Goal: Task Accomplishment & Management: Manage account settings

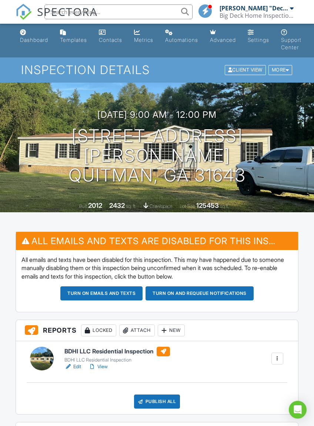
click at [98, 293] on button "Turn on emails and texts" at bounding box center [101, 293] width 82 height 14
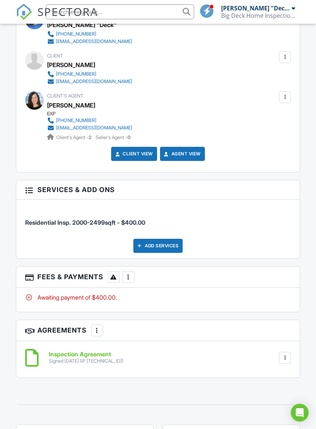
scroll to position [861, 0]
click at [103, 294] on div "Awaiting payment of $400.00." at bounding box center [158, 297] width 266 height 8
click at [112, 289] on div "Awaiting payment of $400.00." at bounding box center [158, 299] width 284 height 24
click at [129, 276] on div at bounding box center [128, 276] width 7 height 7
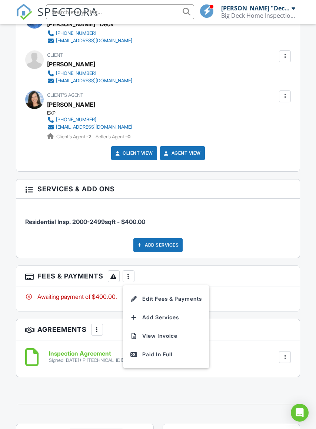
click at [165, 350] on div "Paid In Full" at bounding box center [165, 354] width 71 height 9
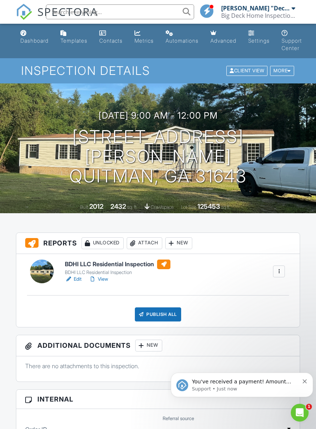
click at [101, 281] on link "View" at bounding box center [98, 278] width 19 height 7
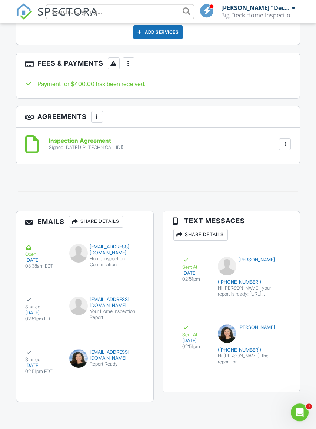
scroll to position [1080, 0]
